Goal: Check status: Check status

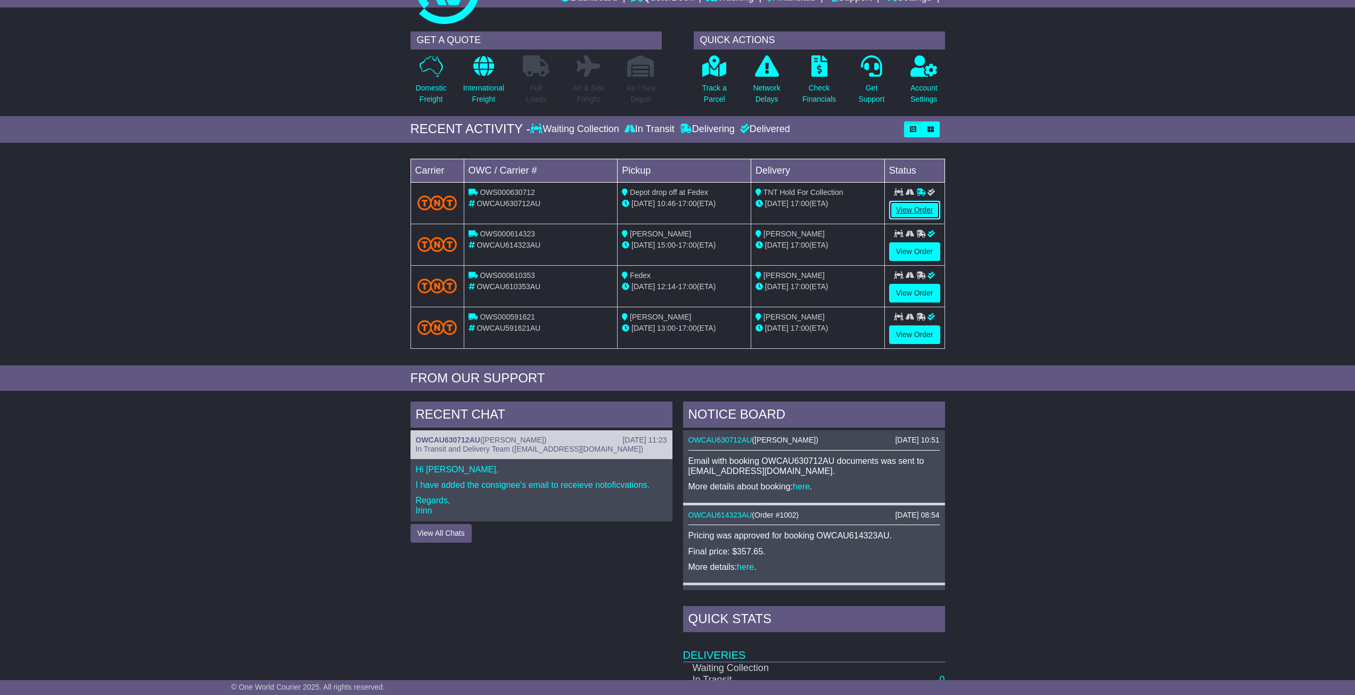
click at [909, 209] on link "View Order" at bounding box center [914, 210] width 51 height 19
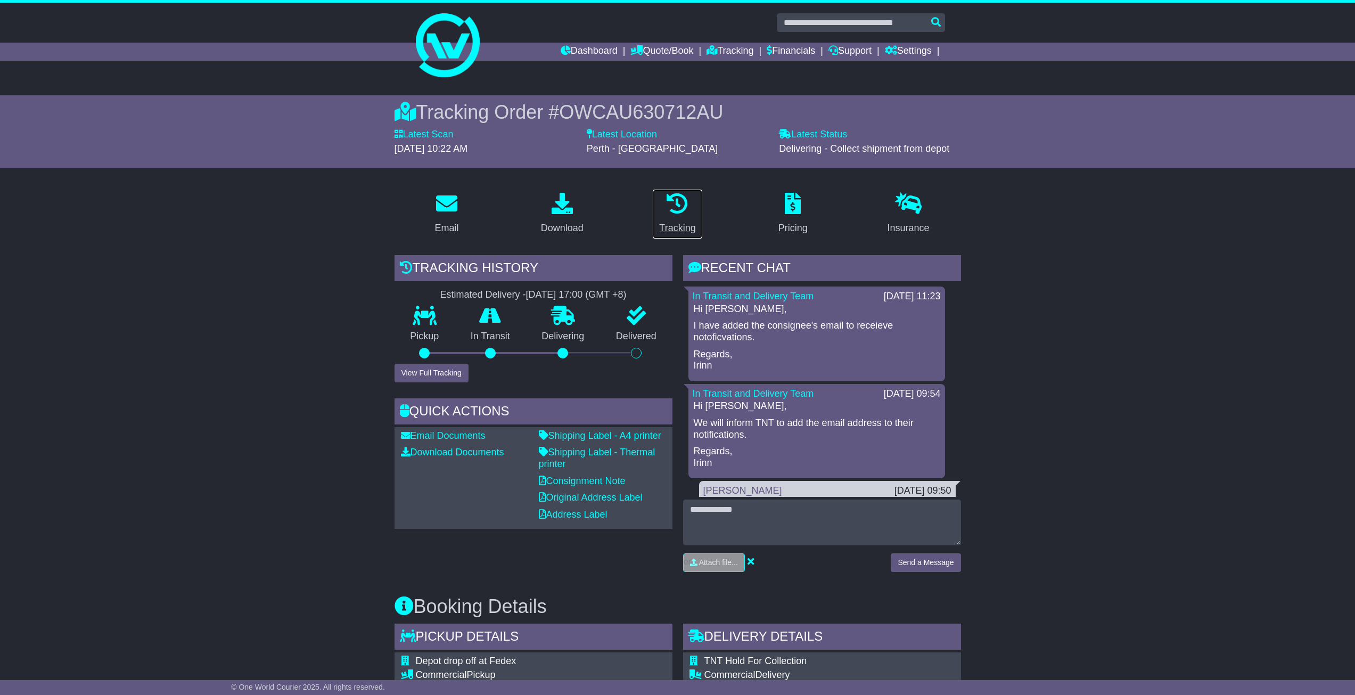
click at [691, 217] on link "Tracking" at bounding box center [677, 214] width 50 height 50
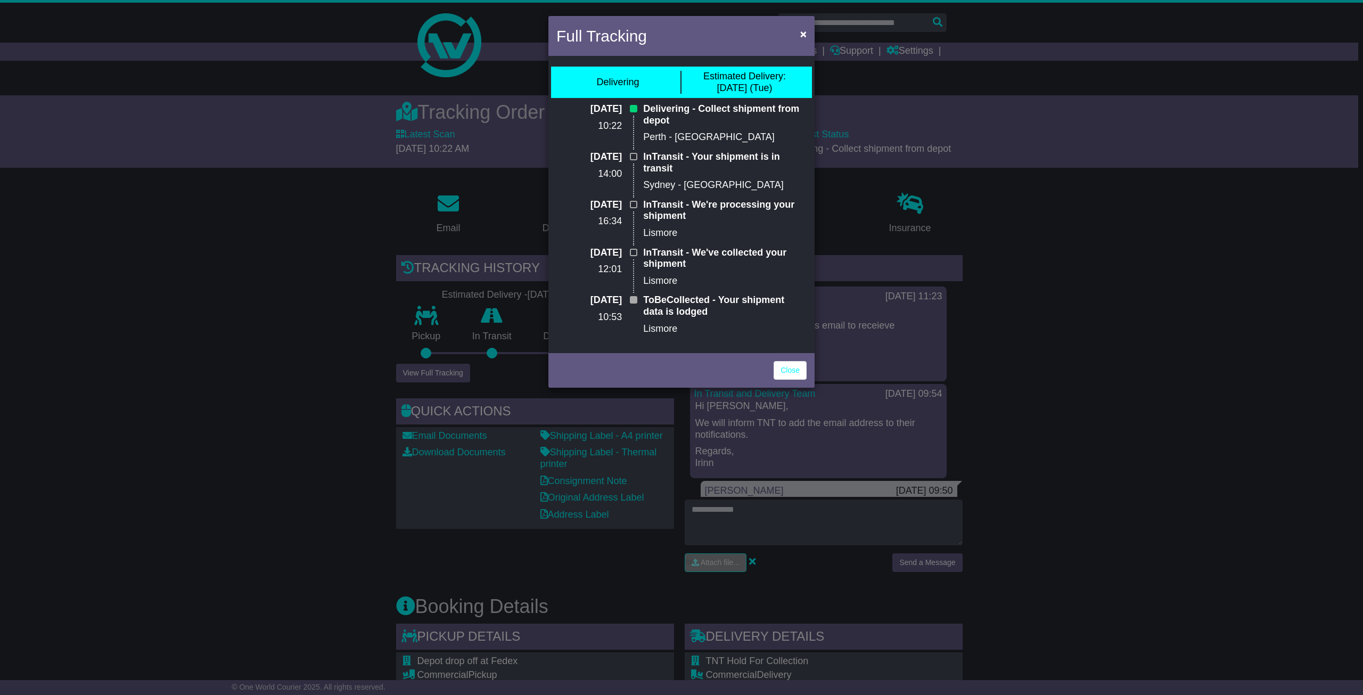
drag, startPoint x: 568, startPoint y: 298, endPoint x: 632, endPoint y: 306, distance: 63.8
click at [632, 306] on div "06 Aug 2025 10:53" at bounding box center [594, 318] width 87 height 48
click at [690, 289] on div "InTransit - We've collected your shipment Lismore" at bounding box center [725, 271] width 174 height 48
drag, startPoint x: 569, startPoint y: 300, endPoint x: 591, endPoint y: 300, distance: 21.8
click at [591, 300] on p "06 Aug 2025" at bounding box center [588, 300] width 65 height 12
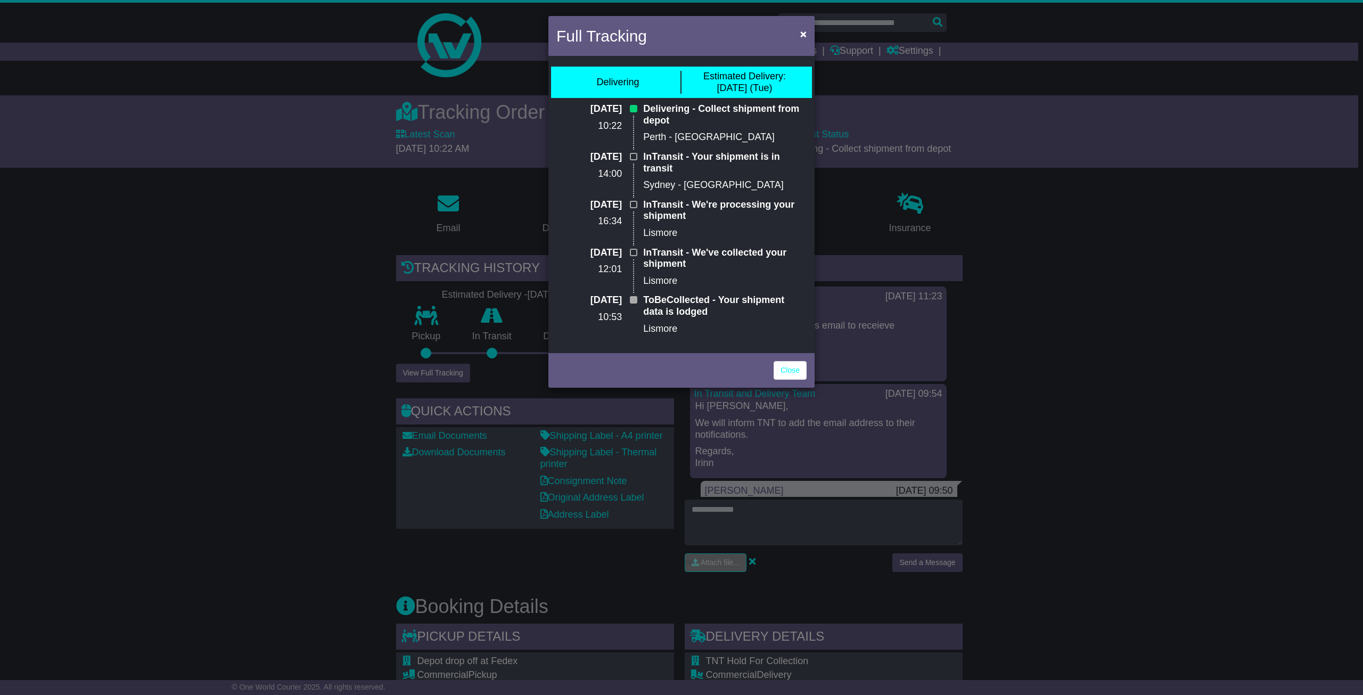
click at [762, 262] on p "InTransit - We've collected your shipment" at bounding box center [724, 258] width 163 height 23
click at [367, 281] on div "Full Tracking × Delivering Estimated Delivery: 12 Aug (Tue) 12 Aug 2025 10:22 D…" at bounding box center [681, 347] width 1363 height 695
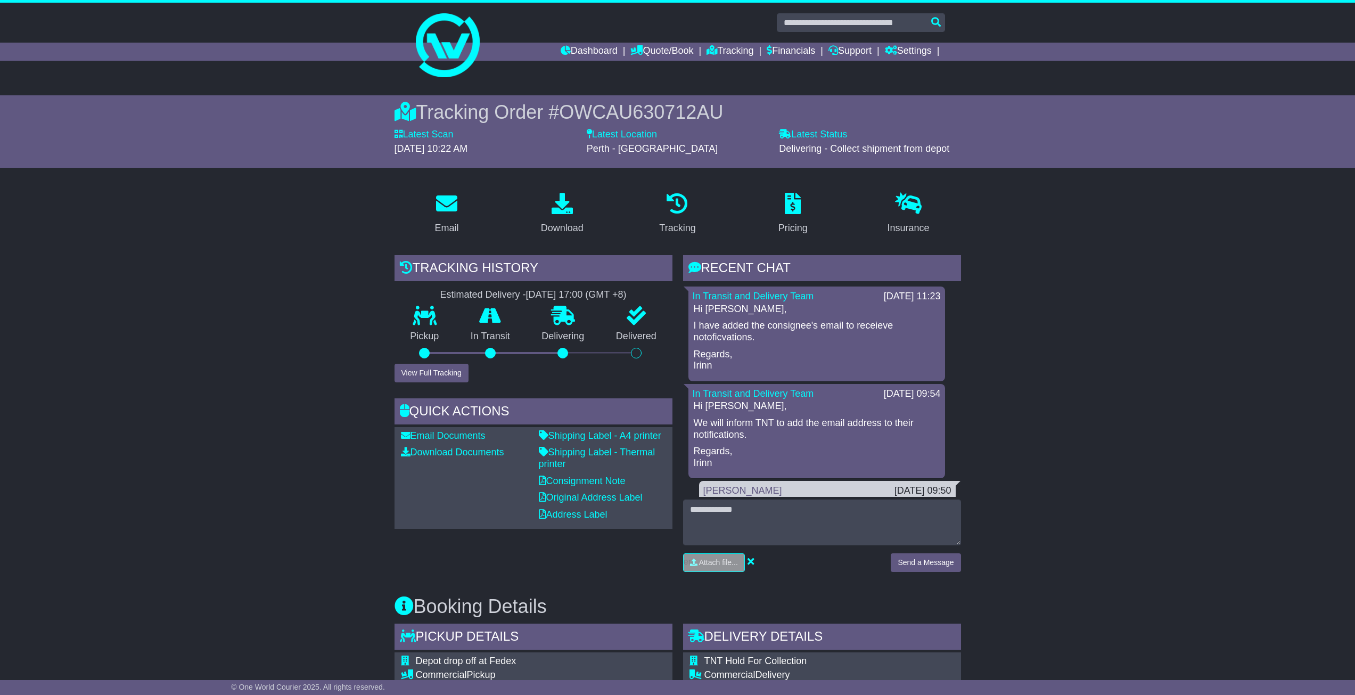
click at [589, 112] on span "OWCAU630712AU" at bounding box center [641, 112] width 164 height 22
click at [438, 365] on button "View Full Tracking" at bounding box center [431, 373] width 74 height 19
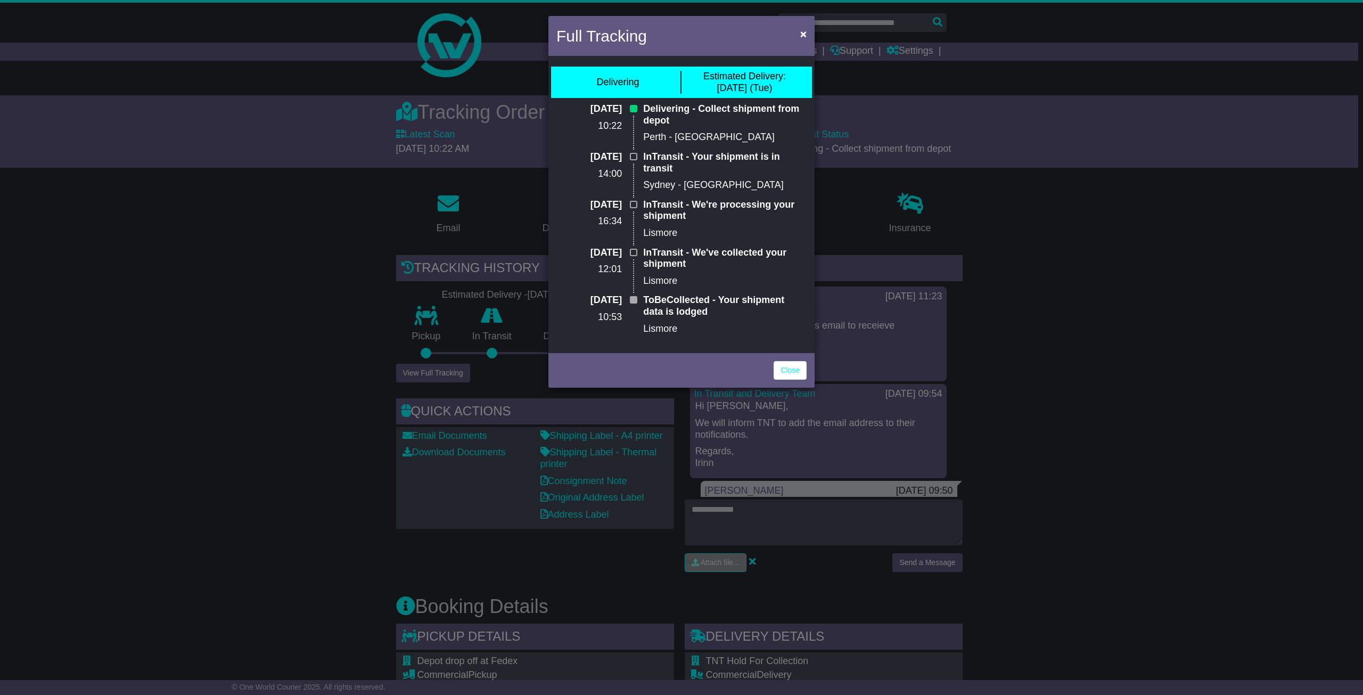
click at [1041, 283] on div "Full Tracking × Delivering Estimated Delivery: 12 Aug (Tue) 12 Aug 2025 10:22 D…" at bounding box center [681, 347] width 1363 height 695
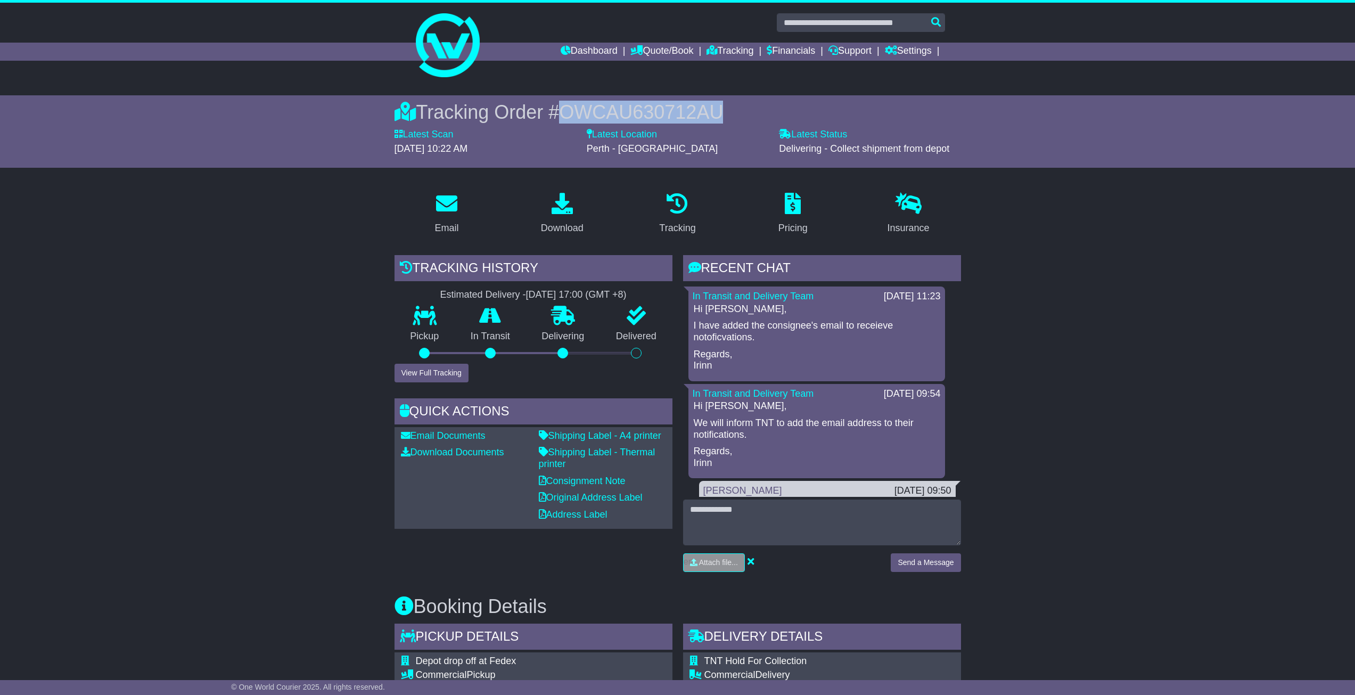
drag, startPoint x: 551, startPoint y: 114, endPoint x: 729, endPoint y: 109, distance: 177.9
click at [729, 109] on div "Tracking Order # OWCAU630712AU" at bounding box center [677, 112] width 566 height 23
copy div "# OWCAU630712AU"
click at [722, 51] on link "Tracking" at bounding box center [729, 52] width 47 height 18
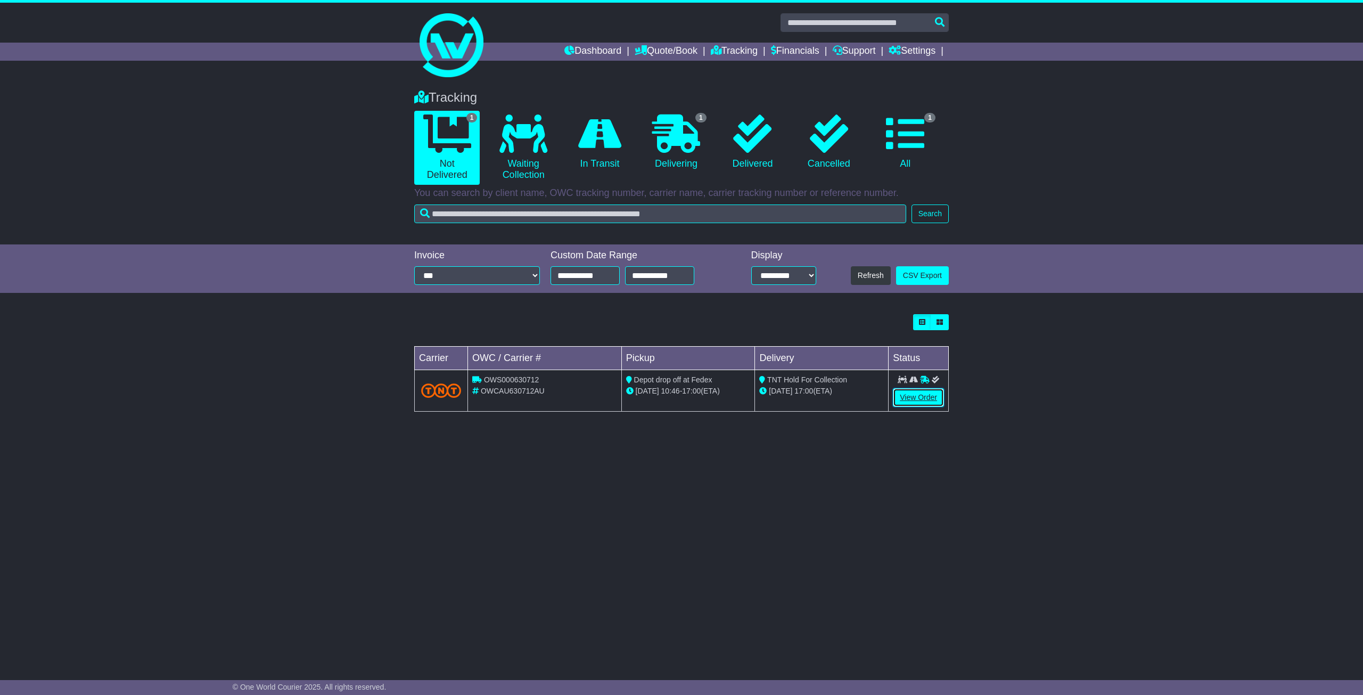
click at [907, 397] on link "View Order" at bounding box center [918, 397] width 51 height 19
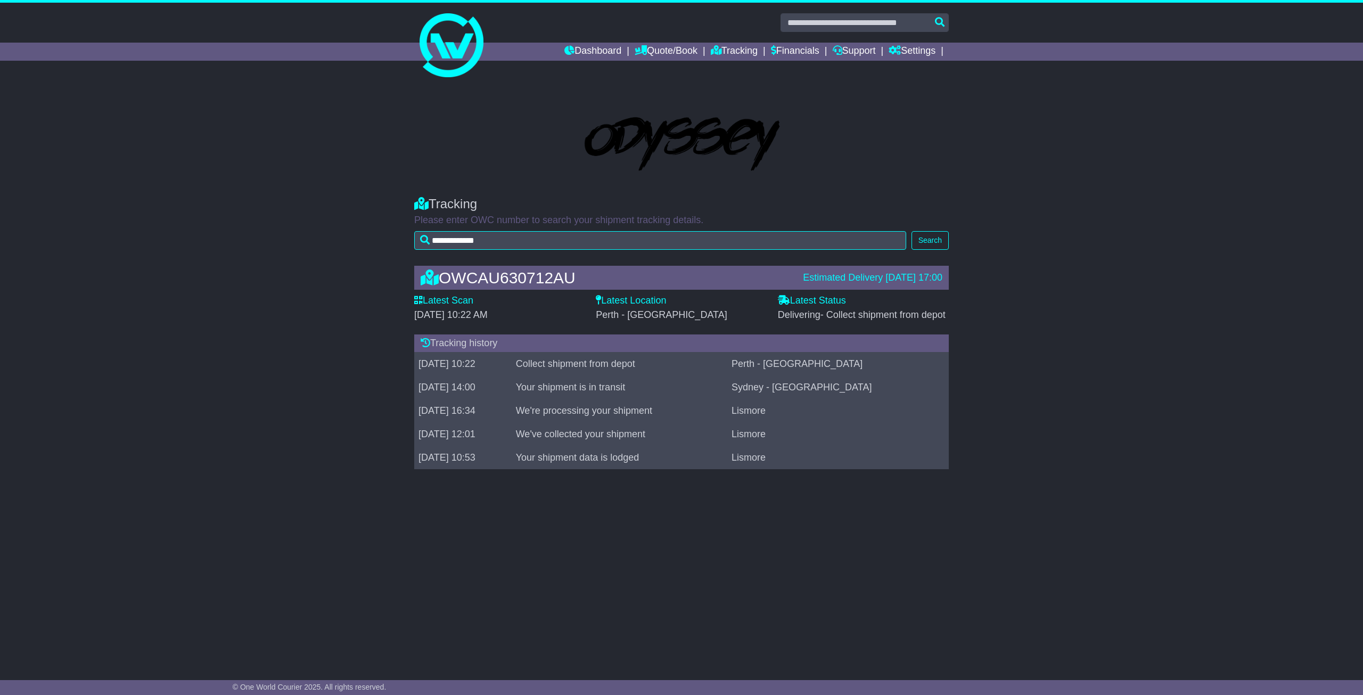
click at [470, 55] on div "Dashboard Quote/Book Domestic International Saved Quotes Drafts Domestic Quote …" at bounding box center [681, 52] width 545 height 18
click at [464, 31] on div at bounding box center [681, 22] width 545 height 19
click at [439, 40] on img at bounding box center [451, 45] width 64 height 64
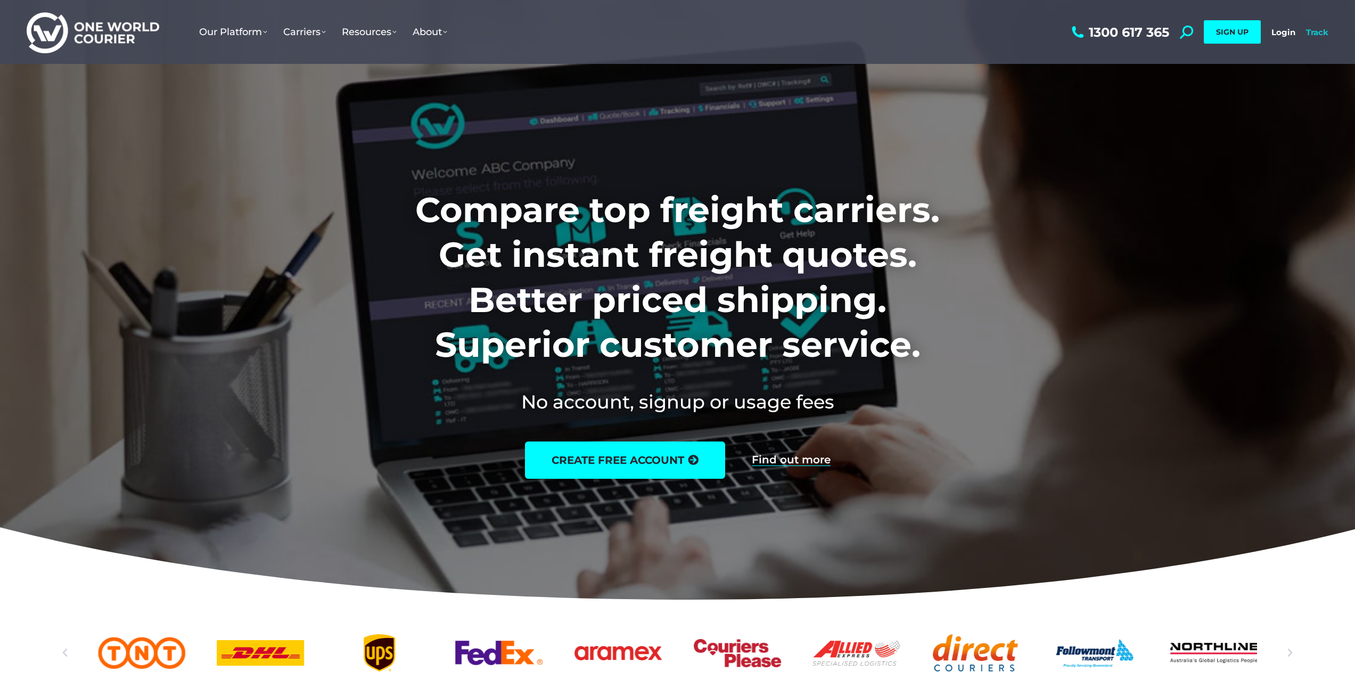
click at [1307, 31] on link "Track" at bounding box center [1317, 32] width 22 height 10
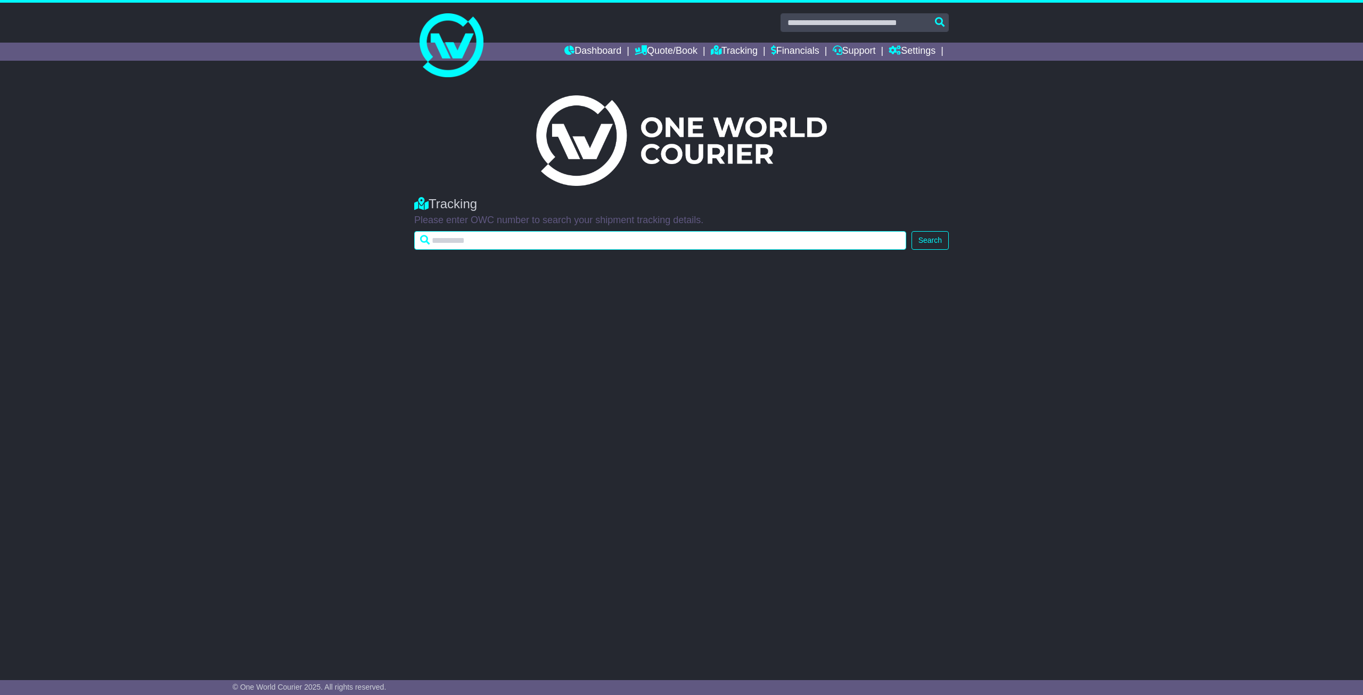
click at [472, 243] on input "text" at bounding box center [660, 240] width 492 height 19
drag, startPoint x: 472, startPoint y: 243, endPoint x: 464, endPoint y: 240, distance: 8.6
click at [464, 240] on input "text" at bounding box center [660, 240] width 492 height 19
type input "**********"
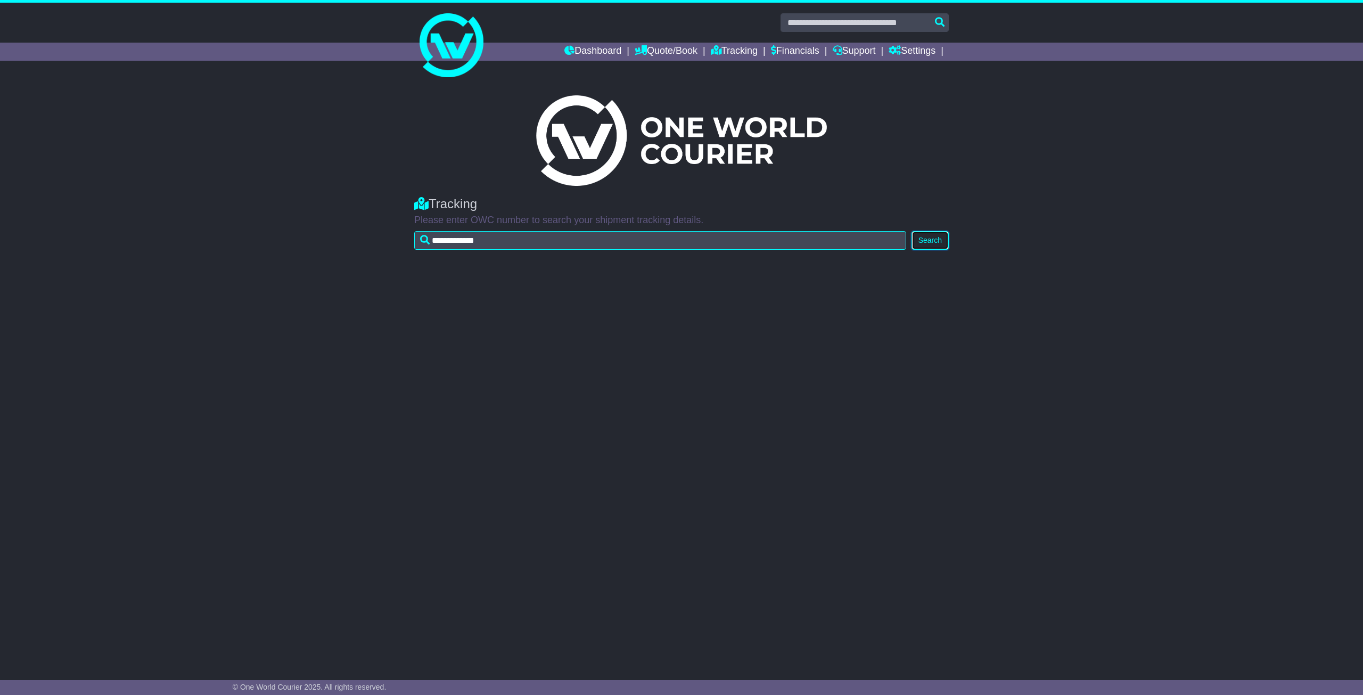
click at [927, 247] on button "Search" at bounding box center [929, 240] width 37 height 19
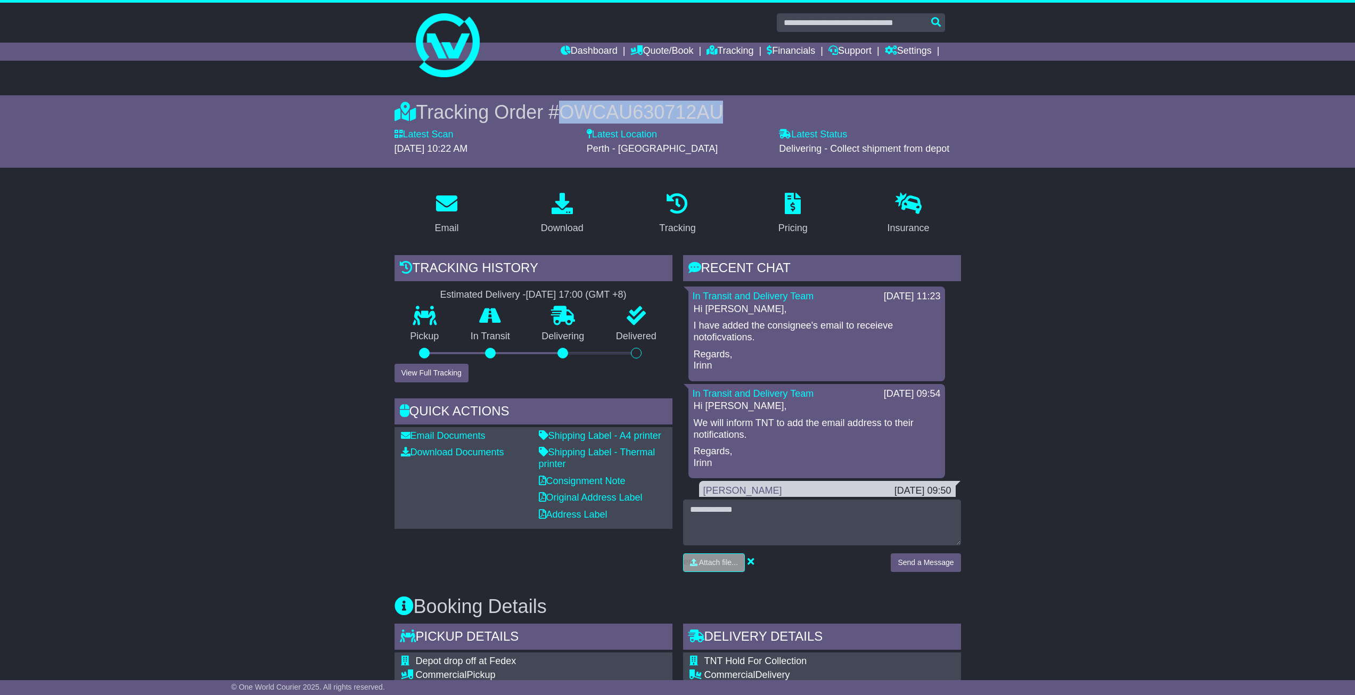
drag, startPoint x: 556, startPoint y: 110, endPoint x: 729, endPoint y: 110, distance: 173.5
click at [729, 110] on div "Tracking Order # OWCAU630712AU" at bounding box center [677, 112] width 566 height 23
copy div "# OWCAU630712AU"
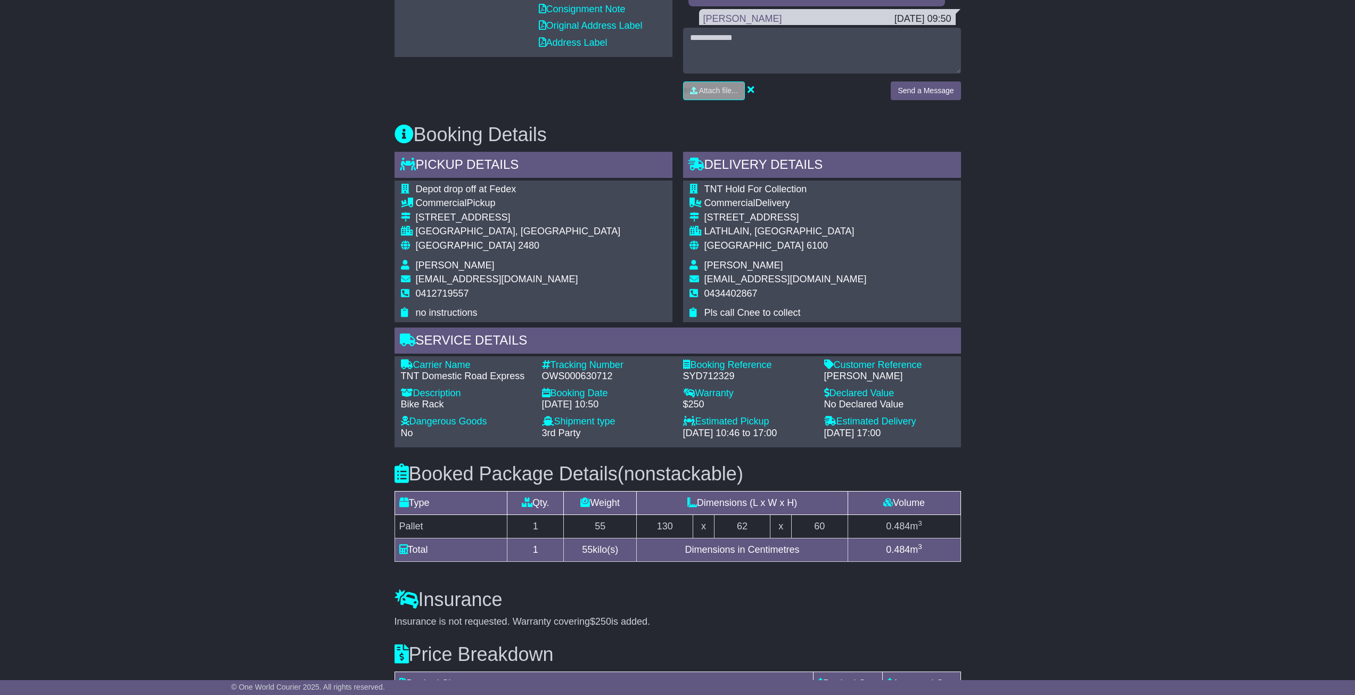
scroll to position [479, 0]
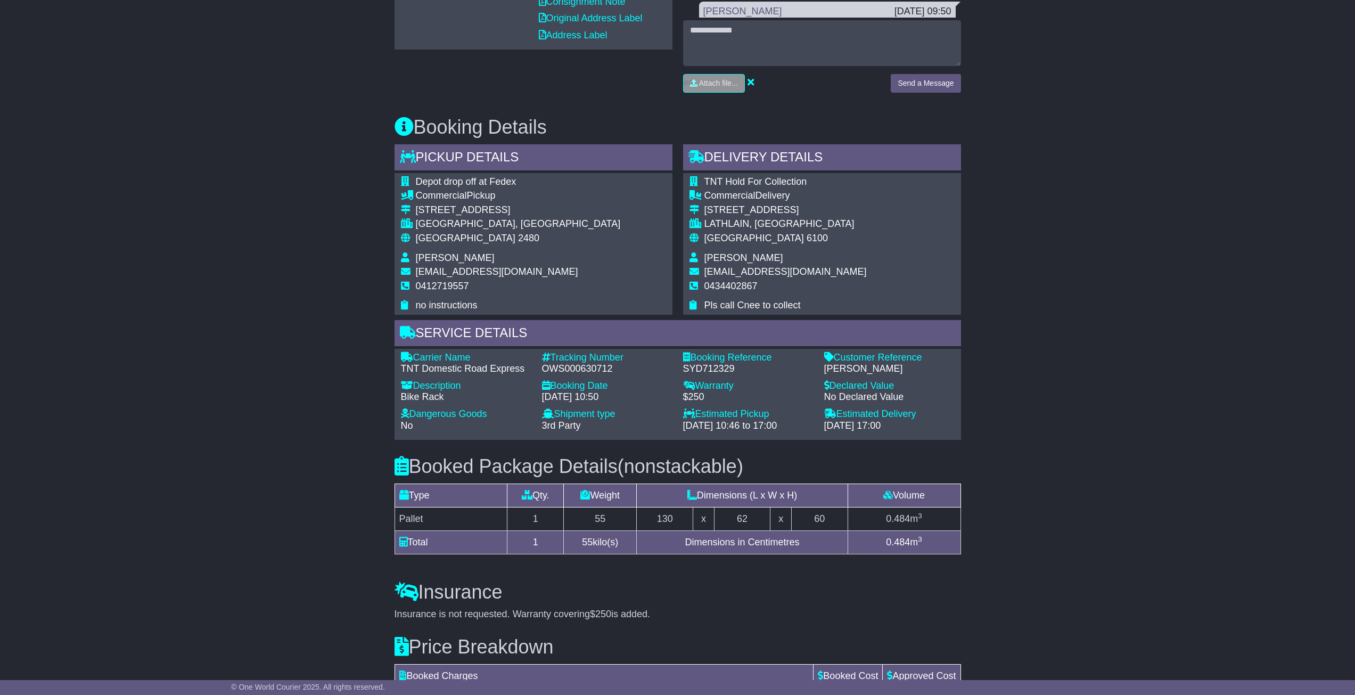
click at [609, 377] on div "Carrier Name - TNT Domestic Road Express Description - Bike Rack Tracking Numbe…" at bounding box center [677, 394] width 564 height 85
drag, startPoint x: 539, startPoint y: 367, endPoint x: 616, endPoint y: 368, distance: 76.7
click at [616, 368] on div "Tracking Number - OWS000630712" at bounding box center [607, 363] width 141 height 23
copy div "OWS000630712"
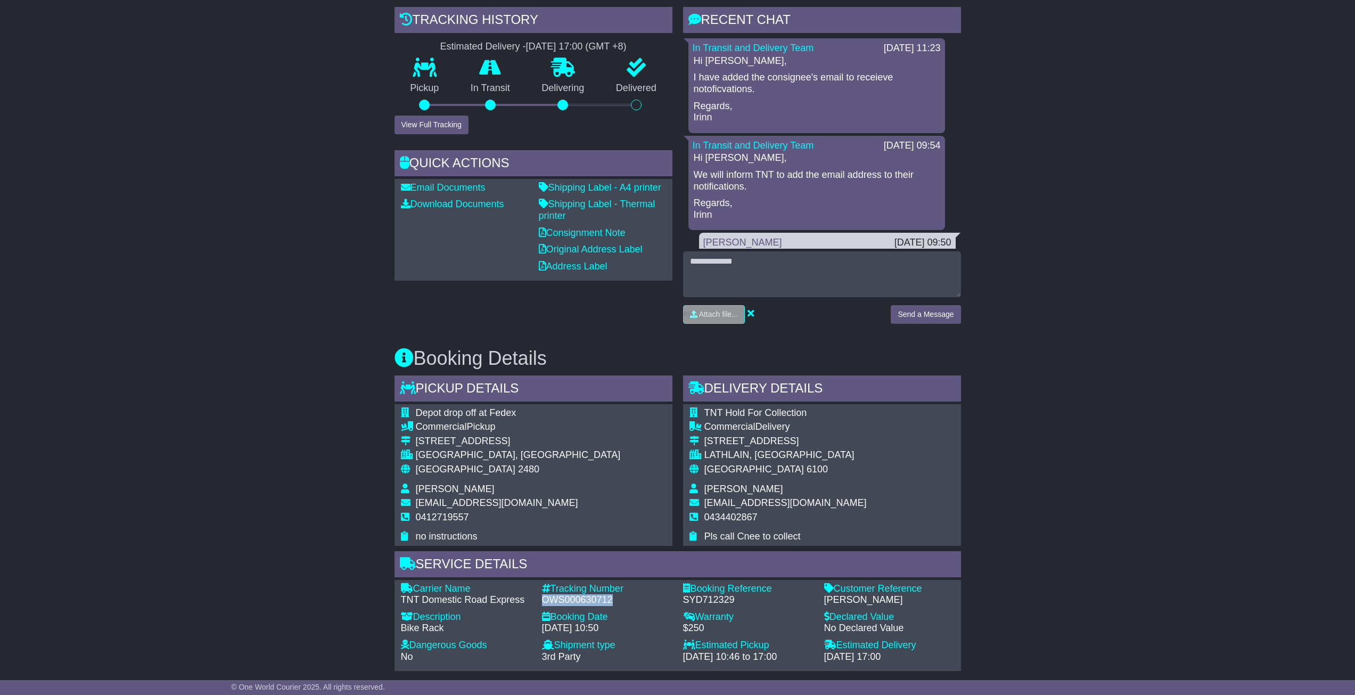
scroll to position [106, 0]
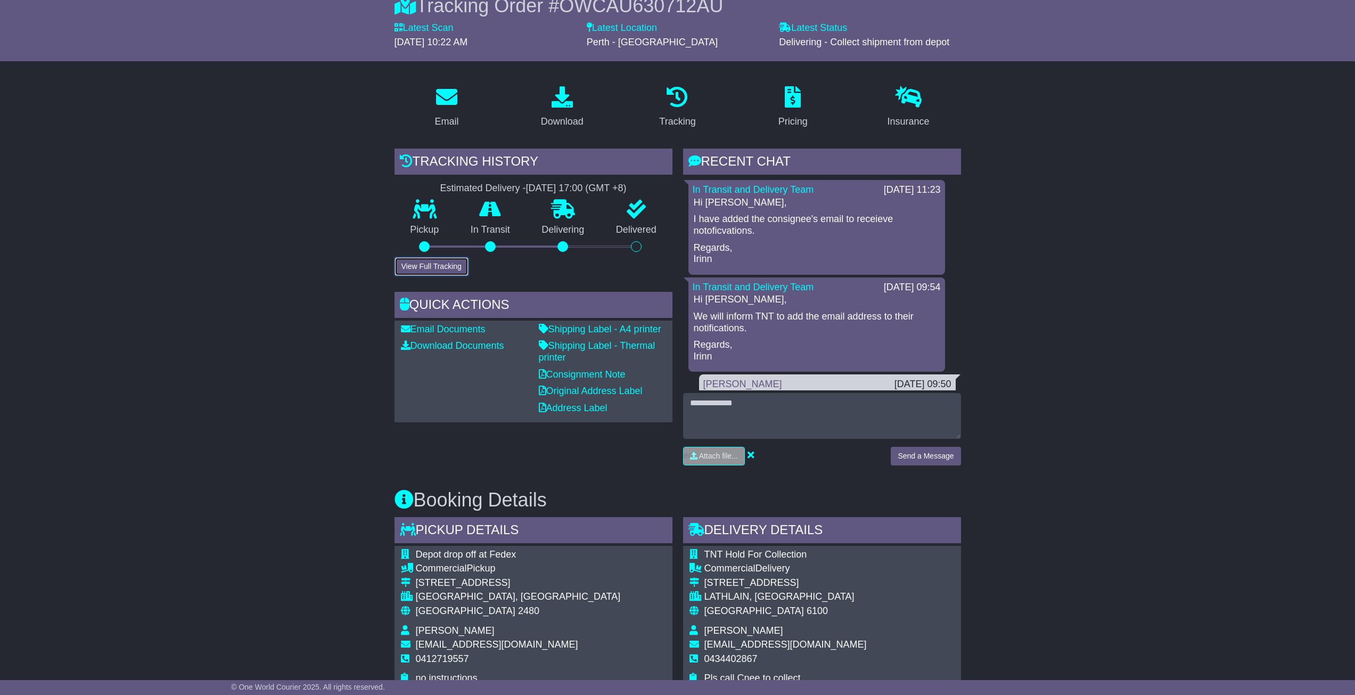
click at [450, 260] on button "View Full Tracking" at bounding box center [431, 266] width 74 height 19
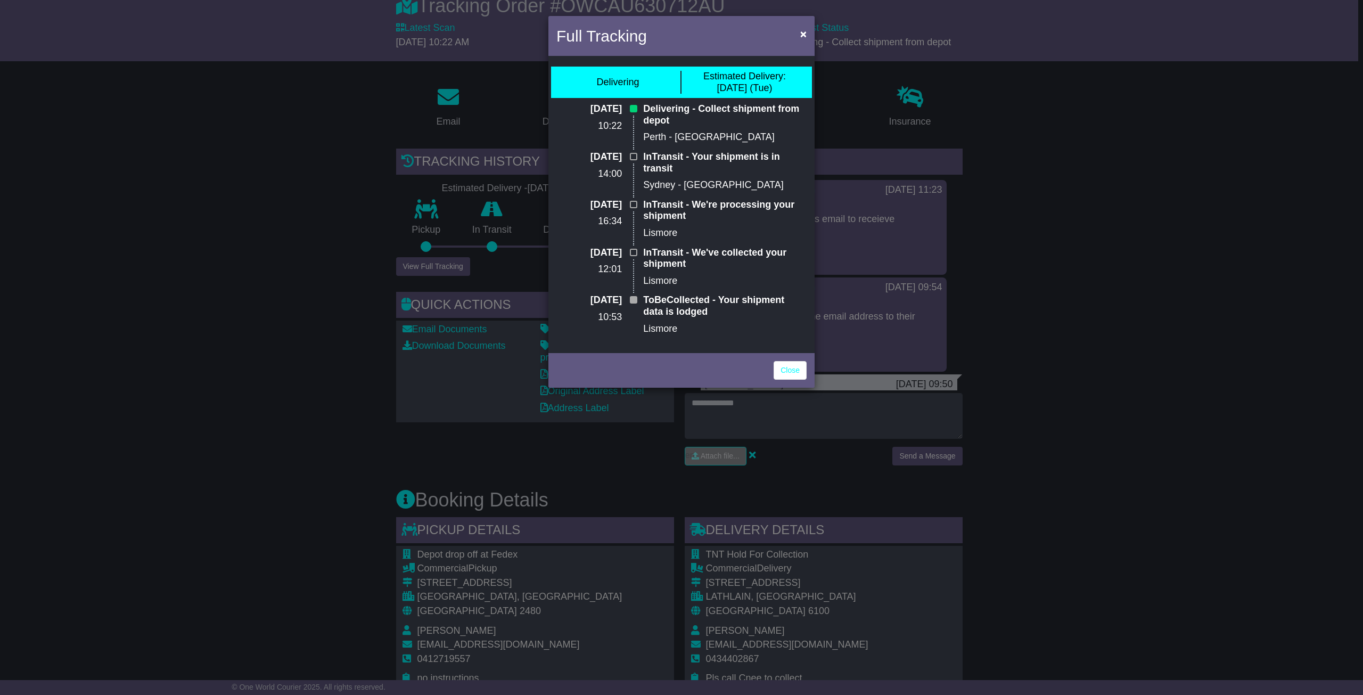
click at [315, 257] on div "Full Tracking × Delivering Estimated Delivery: 12 Aug (Tue) 12 Aug 2025 10:22 D…" at bounding box center [681, 347] width 1363 height 695
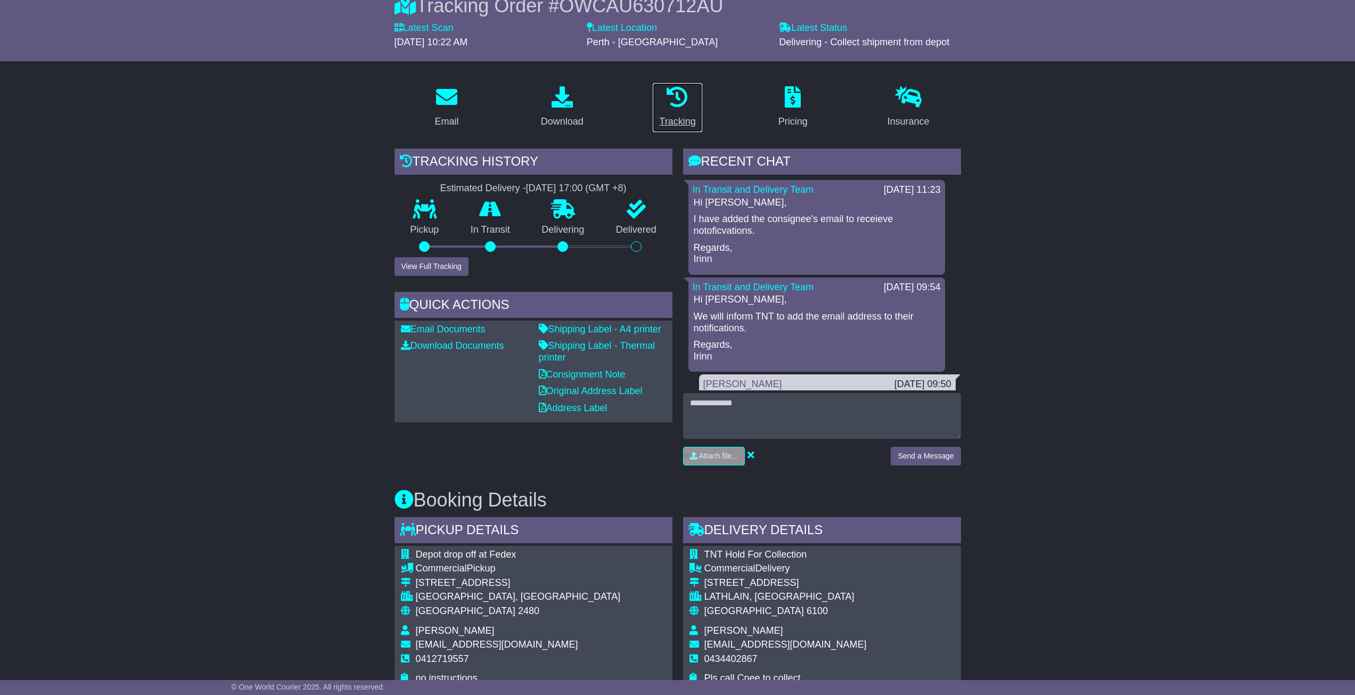
click at [677, 103] on icon at bounding box center [676, 96] width 21 height 21
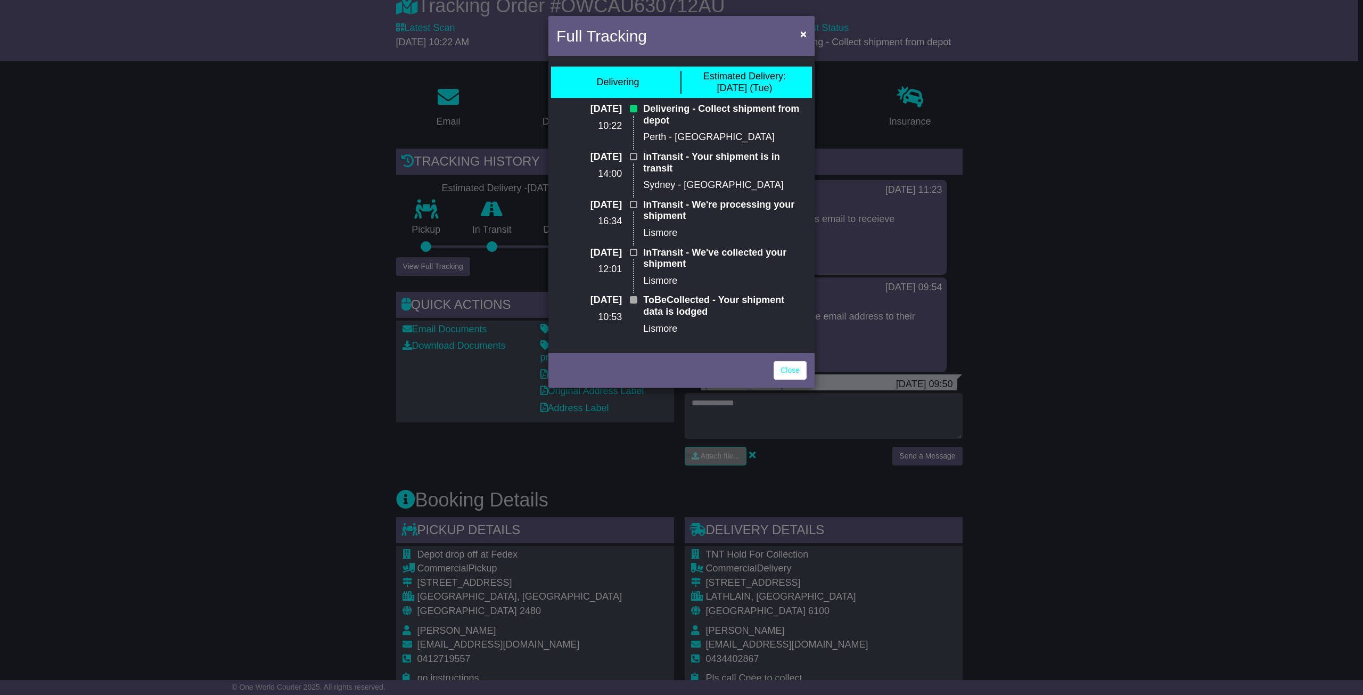
click at [693, 179] on div "InTransit - Your shipment is in transit Sydney - Erskine Park" at bounding box center [725, 175] width 174 height 48
click at [691, 144] on div "Delivering - Collect shipment from depot Perth - Welshpool" at bounding box center [725, 127] width 174 height 48
click at [722, 107] on p "Delivering - Collect shipment from depot" at bounding box center [724, 114] width 163 height 23
click at [742, 86] on div "Estimated Delivery: 12 Aug (Tue)" at bounding box center [744, 82] width 83 height 23
click at [322, 106] on div "Full Tracking × Delivering Estimated Delivery: 12 Aug (Tue) 12 Aug 2025 10:22 D…" at bounding box center [681, 347] width 1363 height 695
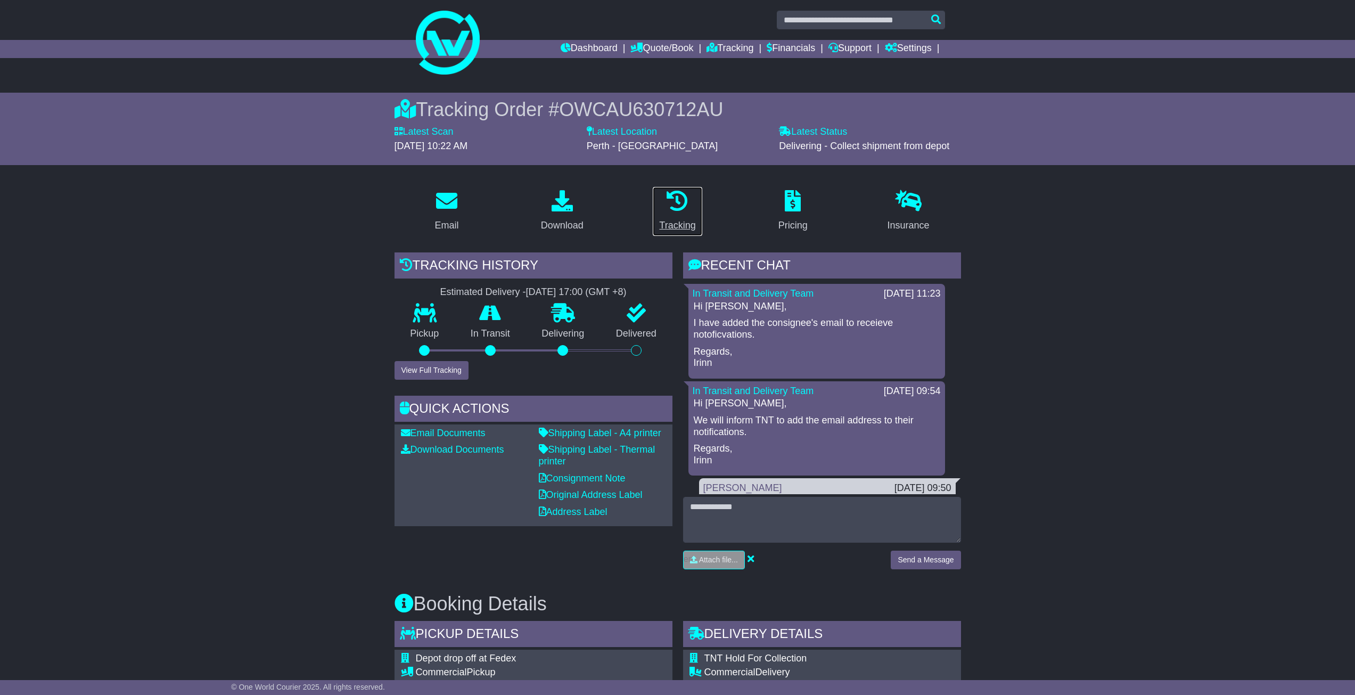
scroll to position [0, 0]
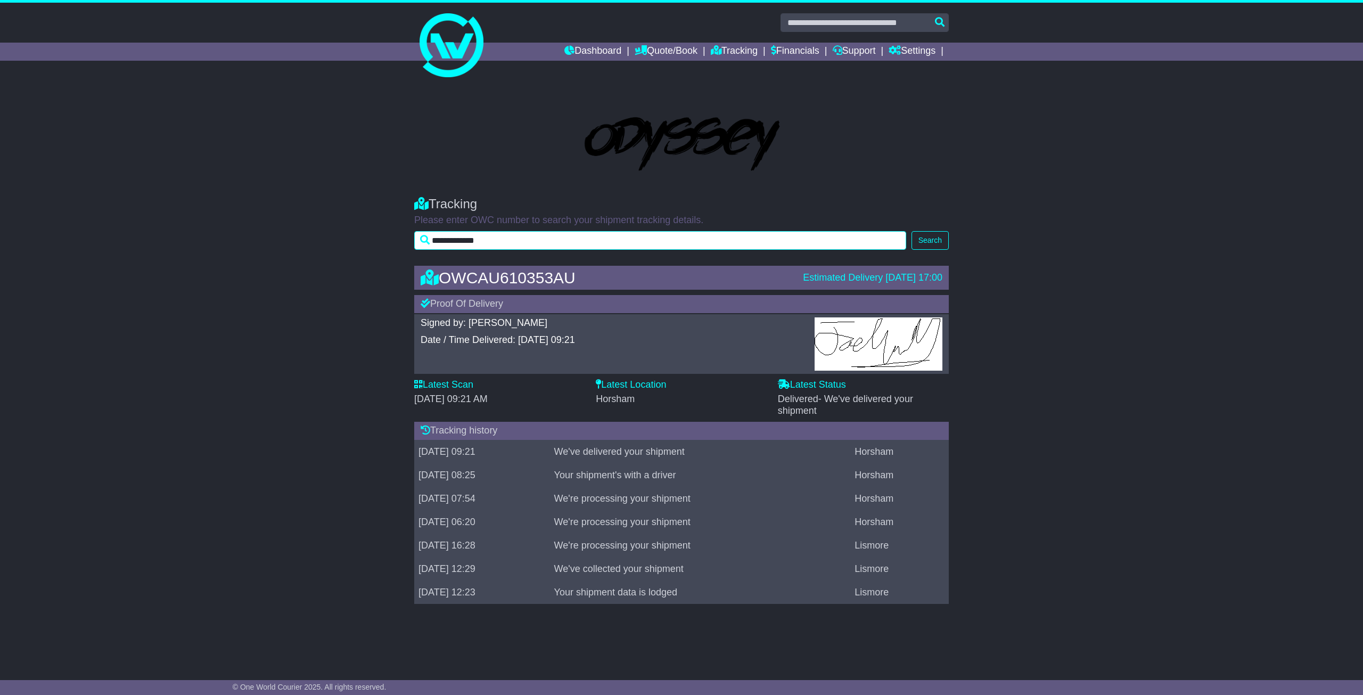
click at [475, 246] on input "**********" at bounding box center [660, 240] width 492 height 19
click at [488, 238] on input "text" at bounding box center [660, 240] width 492 height 19
paste input "**********"
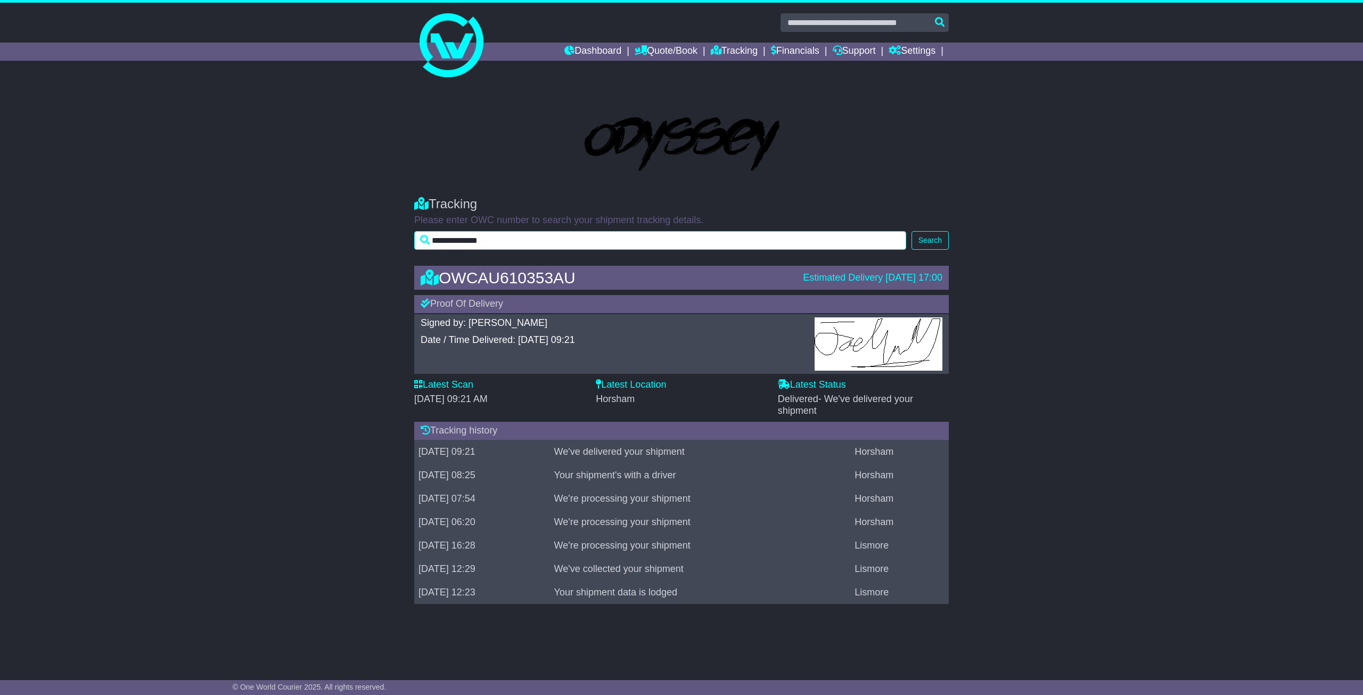
type input "**********"
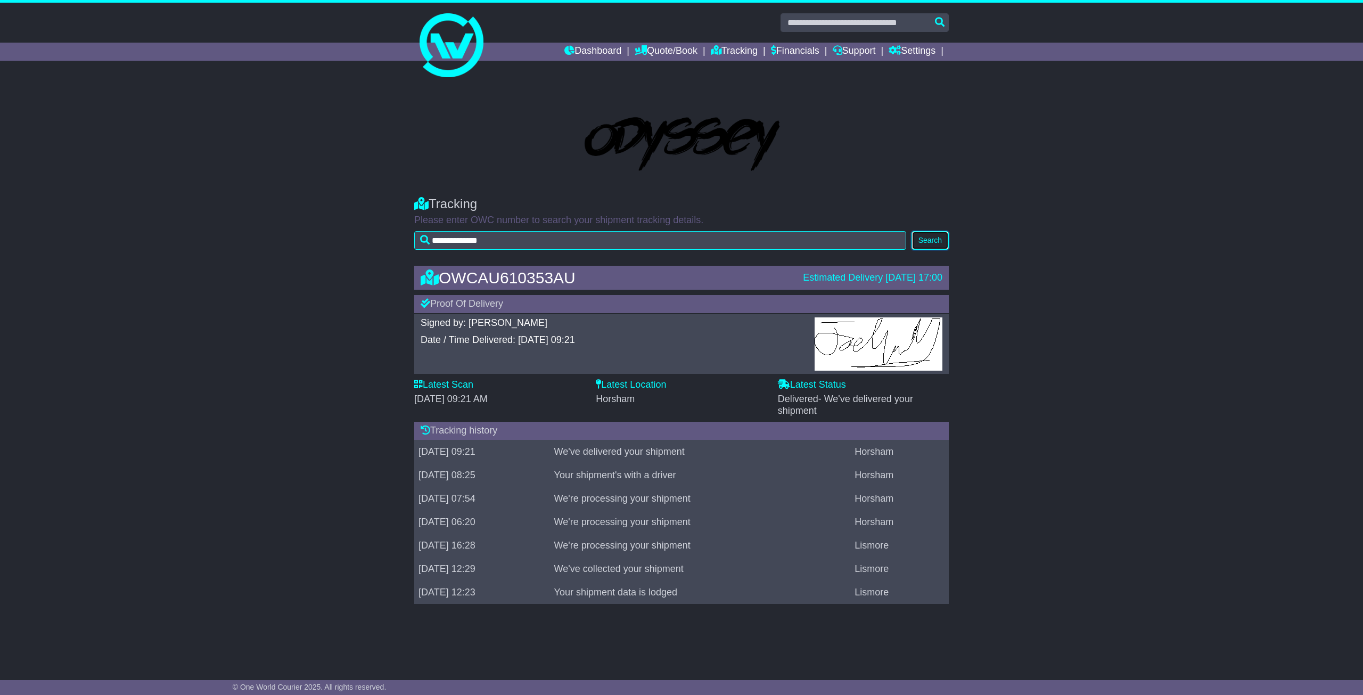
click at [937, 235] on button "Search" at bounding box center [929, 240] width 37 height 19
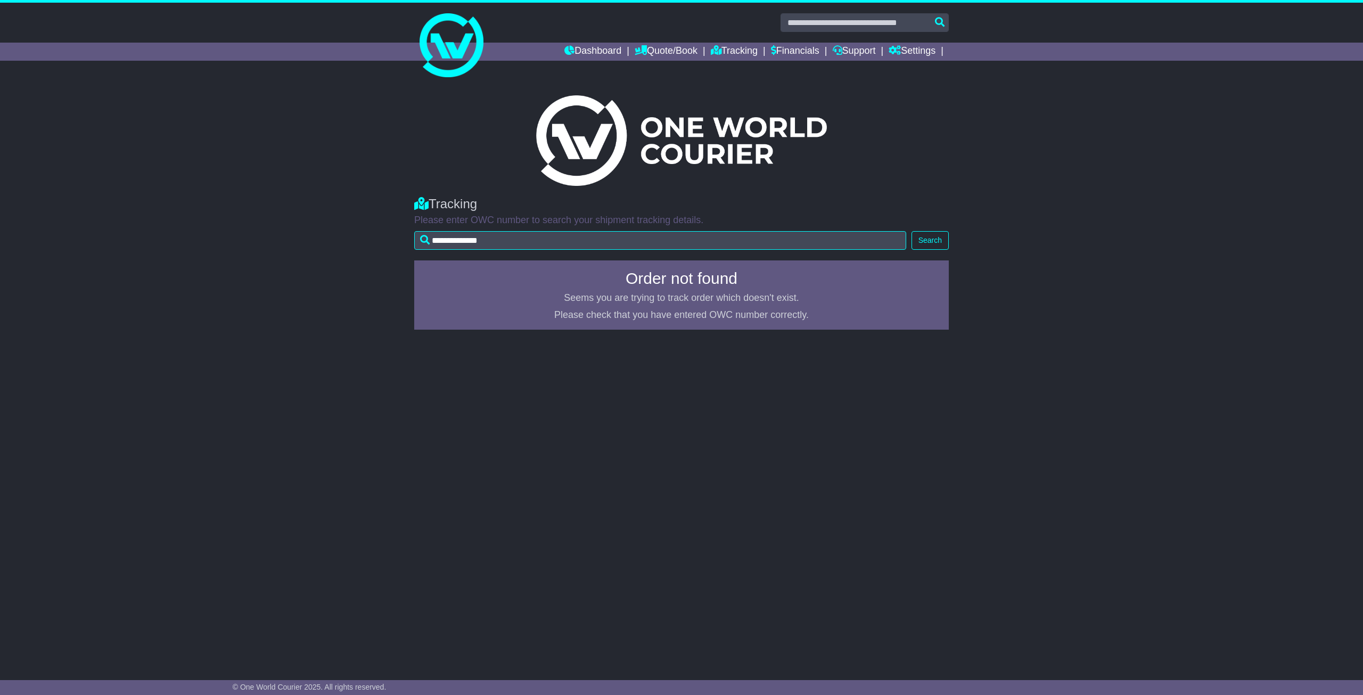
click at [580, 251] on div "**********" at bounding box center [681, 220] width 545 height 69
click at [507, 241] on input "**********" at bounding box center [660, 240] width 492 height 19
click at [912, 240] on button "Search" at bounding box center [929, 240] width 37 height 19
click at [530, 242] on input "**********" at bounding box center [660, 240] width 492 height 19
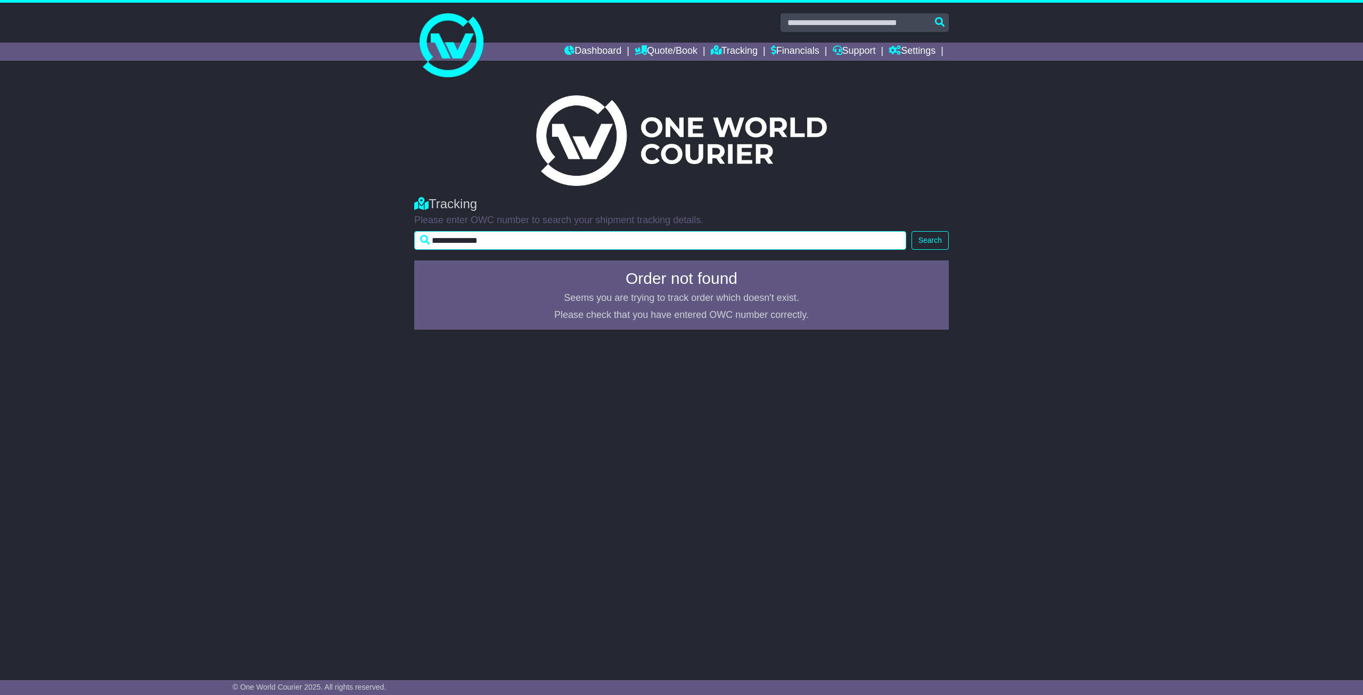
click at [530, 242] on input "**********" at bounding box center [660, 240] width 492 height 19
paste input "text"
type input "**********"
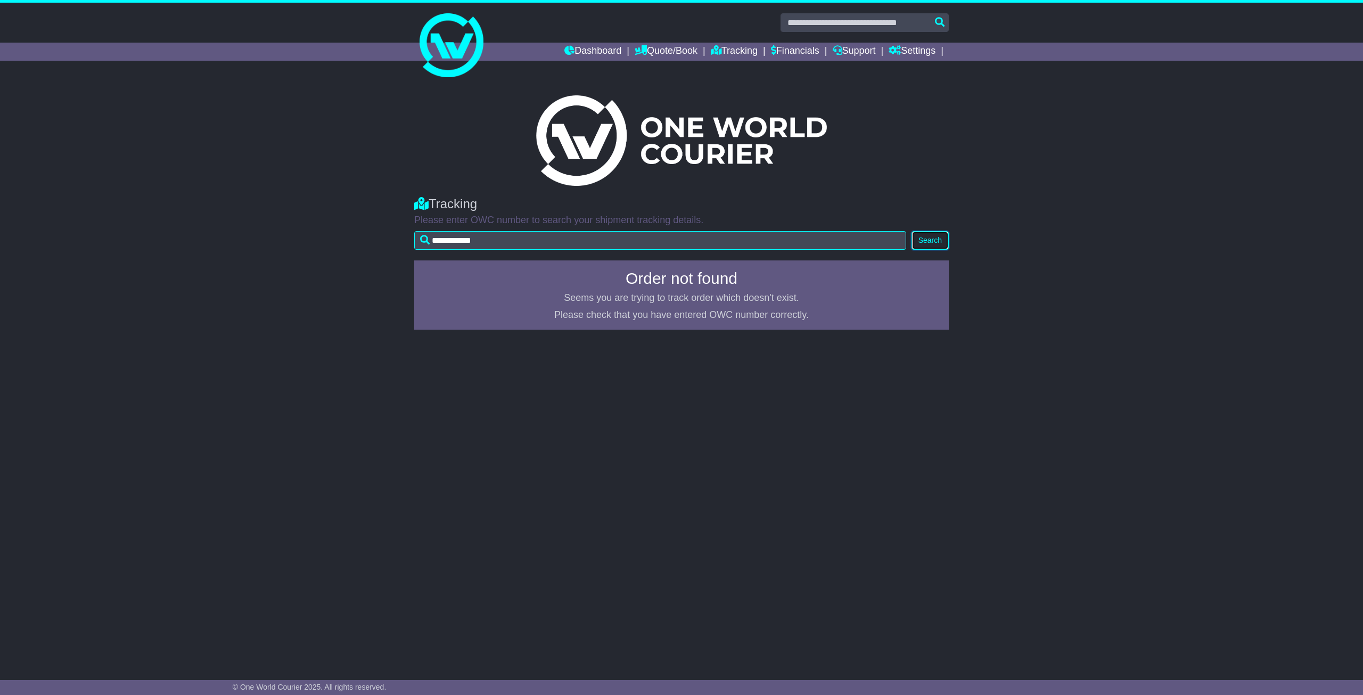
click at [925, 238] on button "Search" at bounding box center [929, 240] width 37 height 19
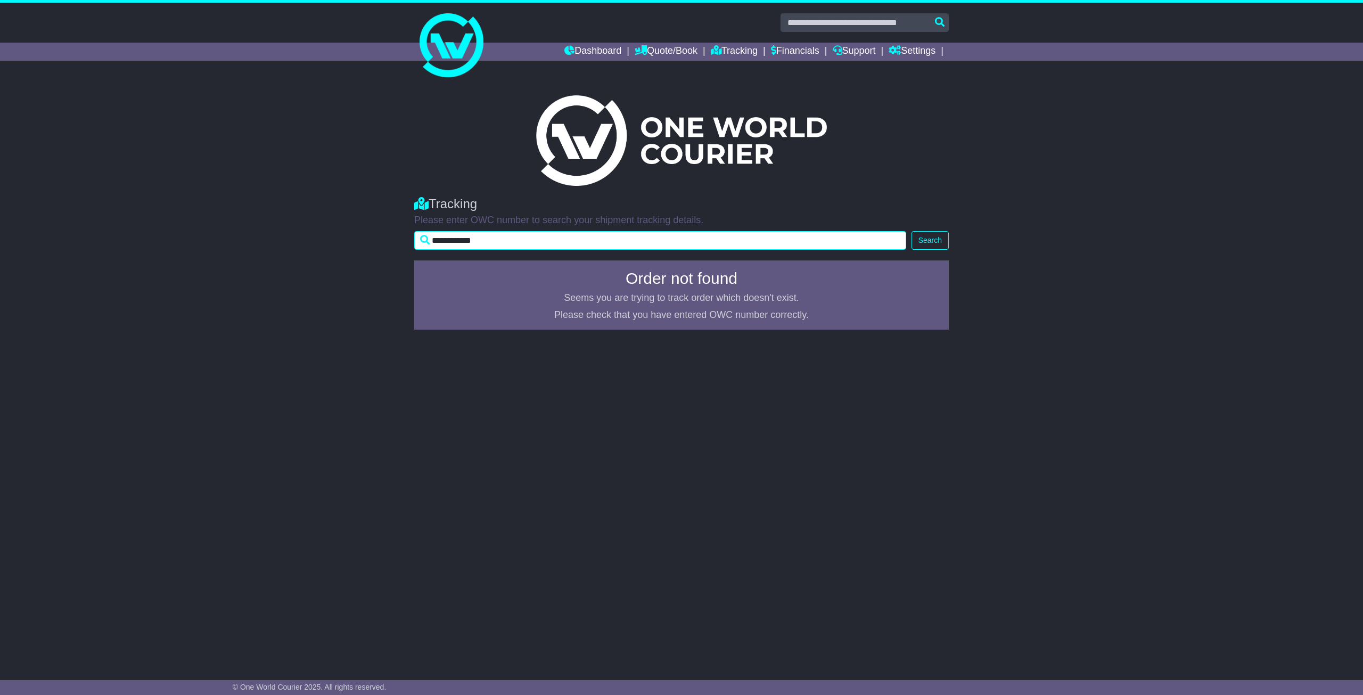
click at [518, 248] on input "**********" at bounding box center [660, 240] width 492 height 19
drag, startPoint x: 518, startPoint y: 244, endPoint x: 387, endPoint y: 322, distance: 152.5
click at [399, 341] on div "**********" at bounding box center [681, 370] width 1363 height 583
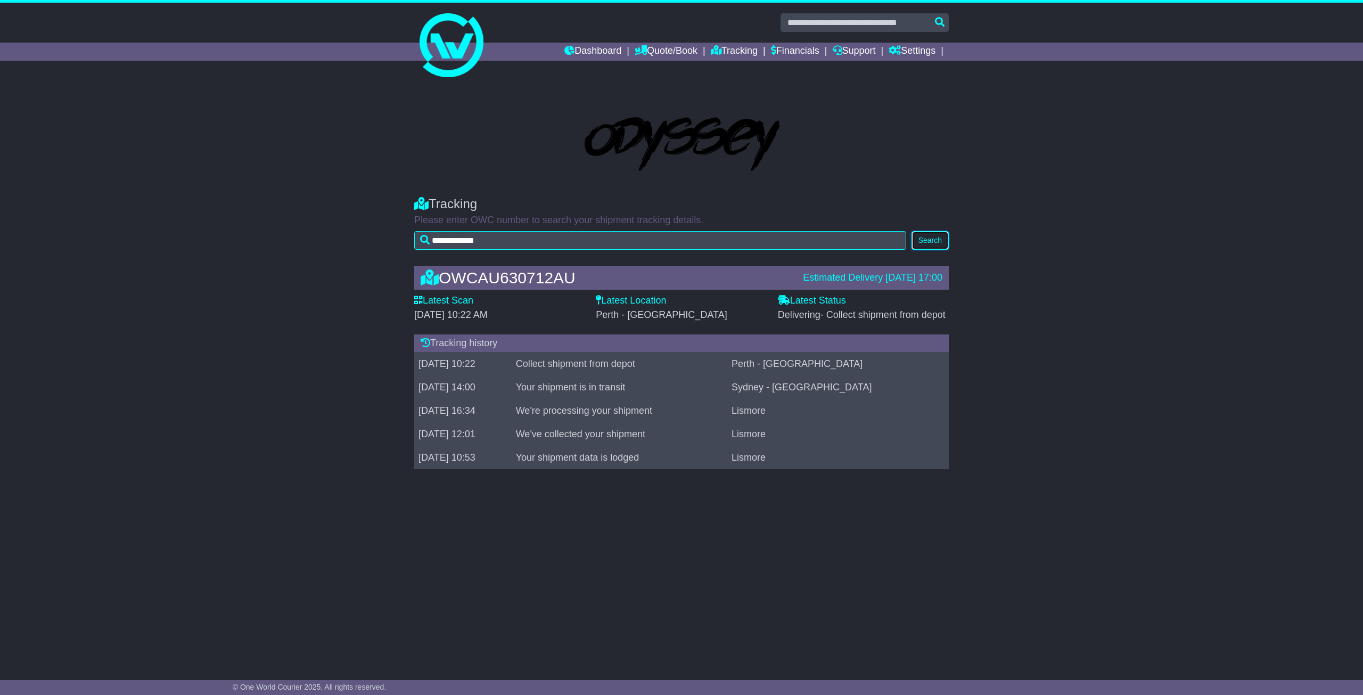
click at [930, 237] on button "Search" at bounding box center [929, 240] width 37 height 19
